Goal: Task Accomplishment & Management: Manage account settings

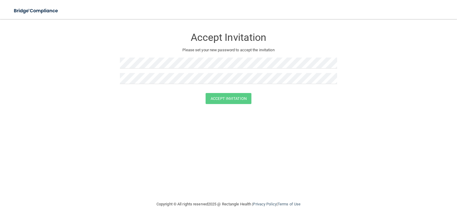
click at [149, 69] on div at bounding box center [228, 64] width 217 height 15
click at [229, 98] on button "Accept Invitation" at bounding box center [229, 98] width 46 height 11
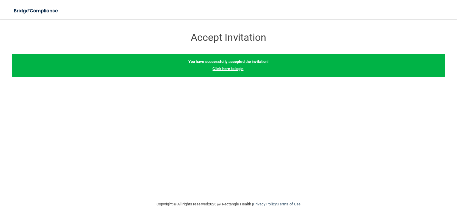
click at [222, 71] on link "Click here to login" at bounding box center [228, 68] width 31 height 4
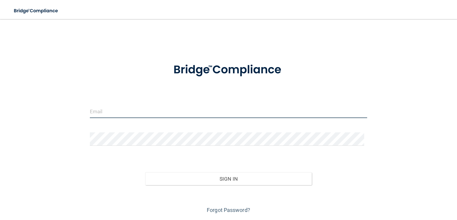
click at [187, 113] on input "email" at bounding box center [229, 111] width 278 height 13
click at [146, 110] on input "email" at bounding box center [229, 111] width 278 height 13
type input "egraves.drholmes@gmail.com"
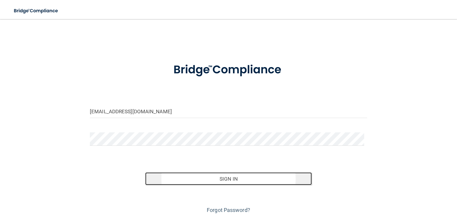
click at [220, 179] on button "Sign In" at bounding box center [228, 178] width 166 height 13
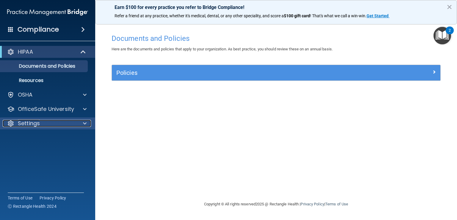
click at [74, 122] on div "Settings" at bounding box center [40, 123] width 74 height 7
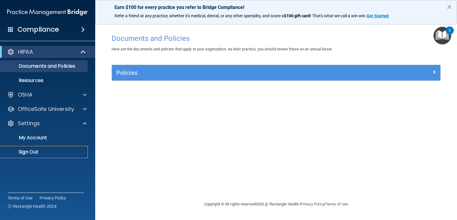
click at [31, 149] on p "Sign Out" at bounding box center [44, 152] width 81 height 6
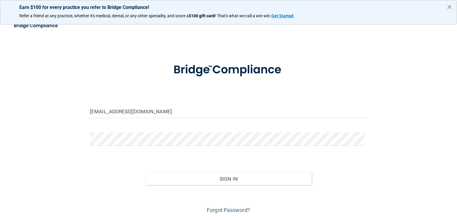
click at [449, 10] on button "×" at bounding box center [450, 7] width 6 height 10
